Goal: Information Seeking & Learning: Learn about a topic

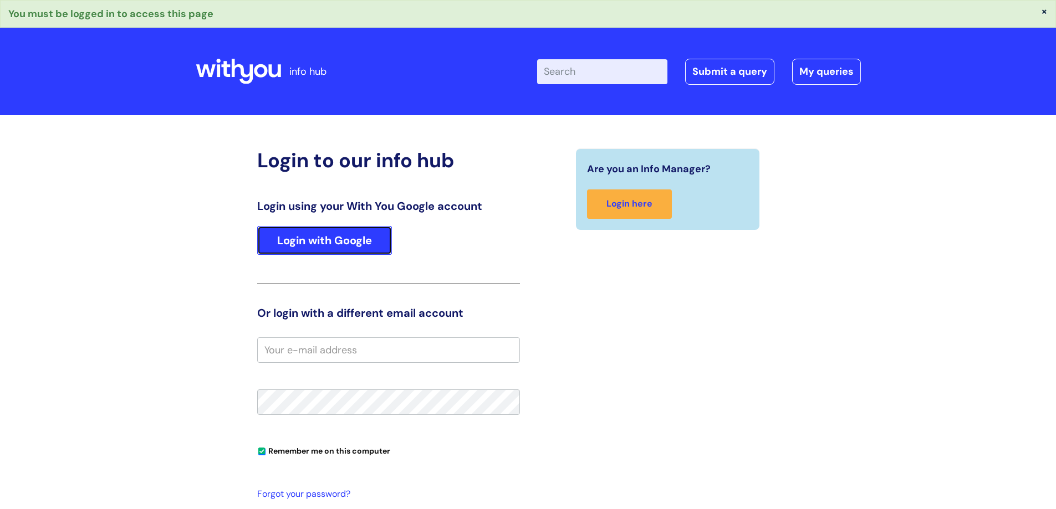
click at [335, 240] on link "Login with Google" at bounding box center [324, 240] width 135 height 29
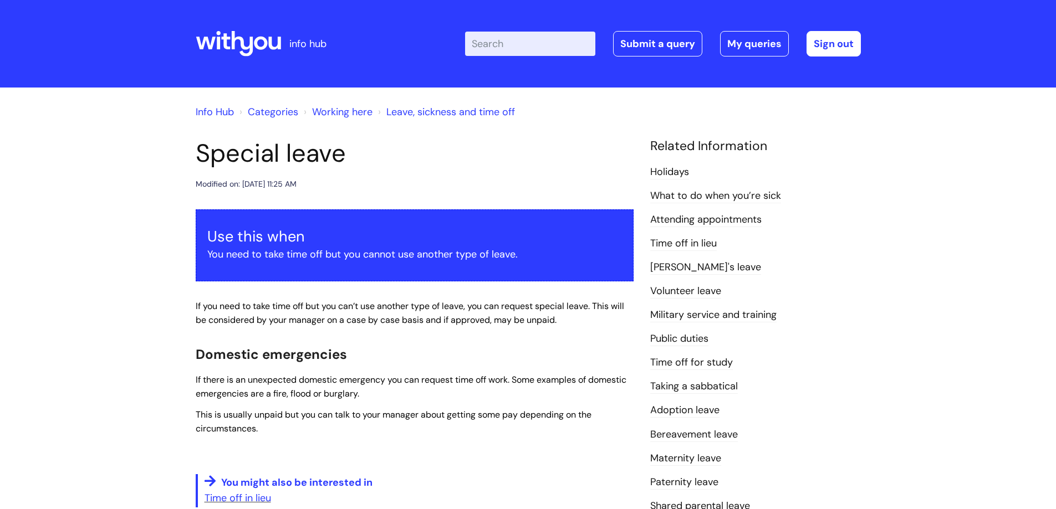
click at [416, 113] on link "Leave, sickness and time off" at bounding box center [450, 111] width 129 height 13
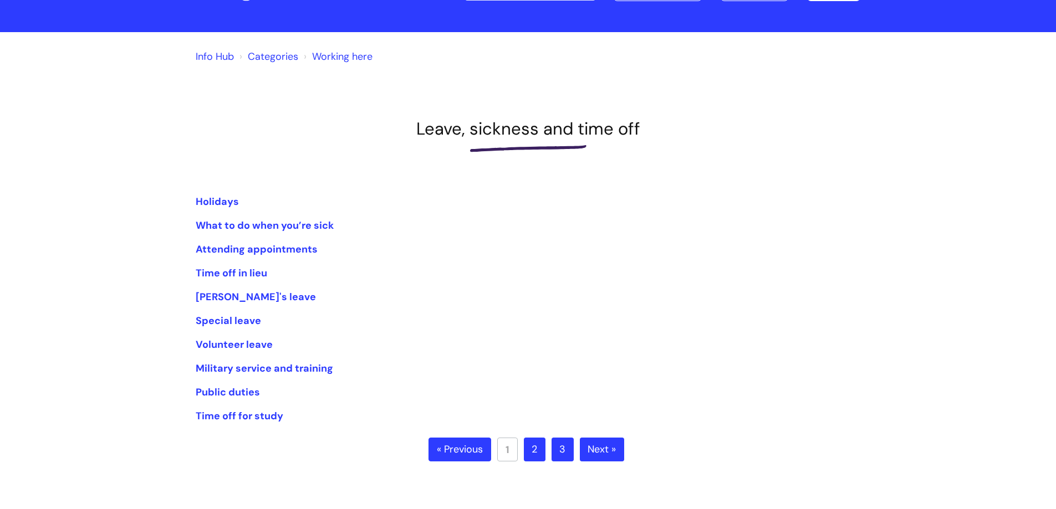
scroll to position [111, 0]
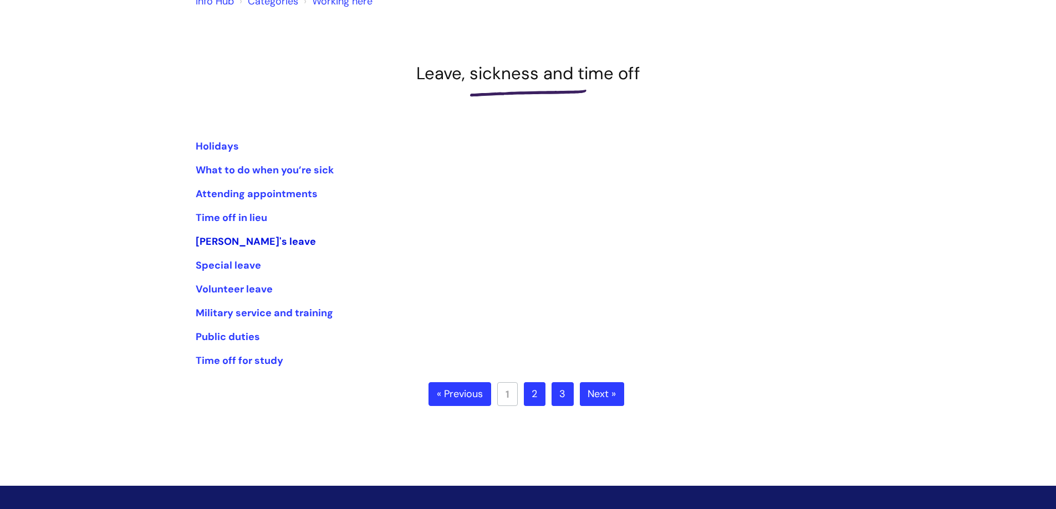
click at [219, 240] on link "[PERSON_NAME]'s leave" at bounding box center [256, 241] width 120 height 13
